Goal: Task Accomplishment & Management: Manage account settings

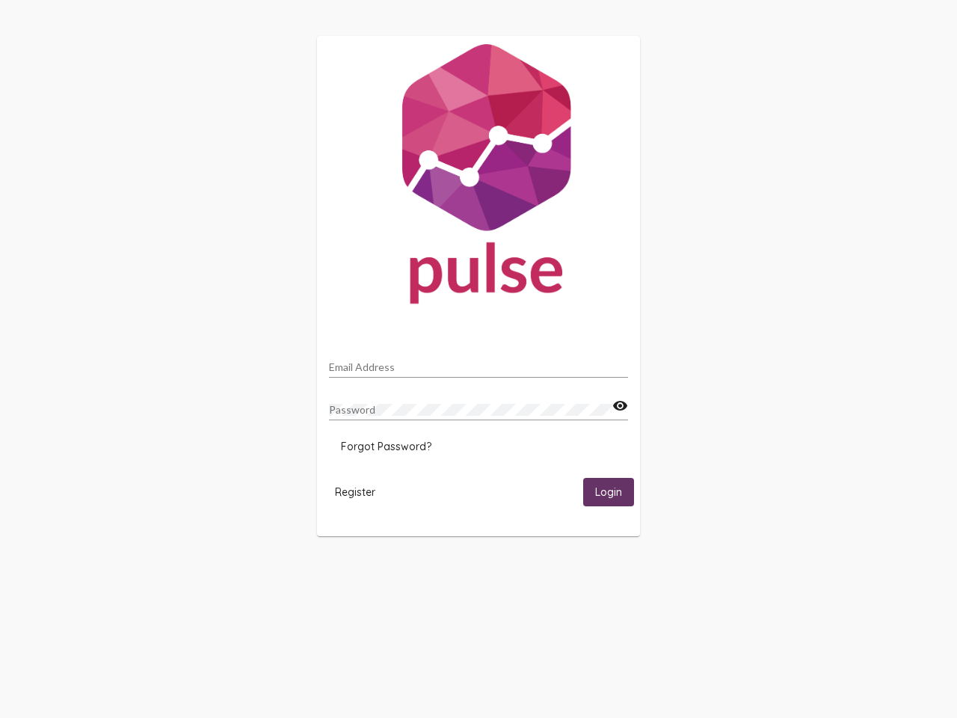
click at [479, 363] on input "Email Address" at bounding box center [478, 367] width 299 height 12
click at [620, 406] on mat-icon "visibility" at bounding box center [620, 406] width 16 height 18
click at [386, 446] on span "Forgot Password?" at bounding box center [386, 446] width 90 height 13
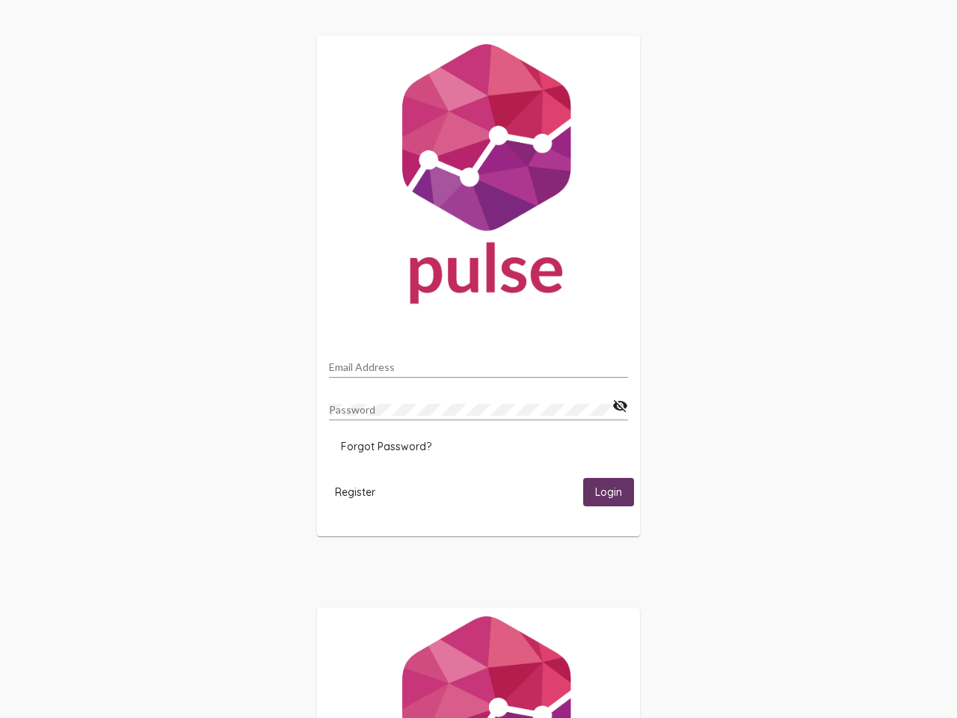
click at [355, 491] on span "Register" at bounding box center [355, 491] width 40 height 13
click at [609, 491] on span "Login" at bounding box center [608, 492] width 27 height 13
